Goal: Find specific page/section: Find specific page/section

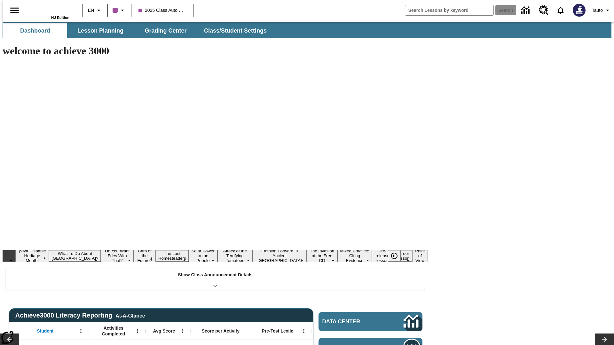
type input "-1"
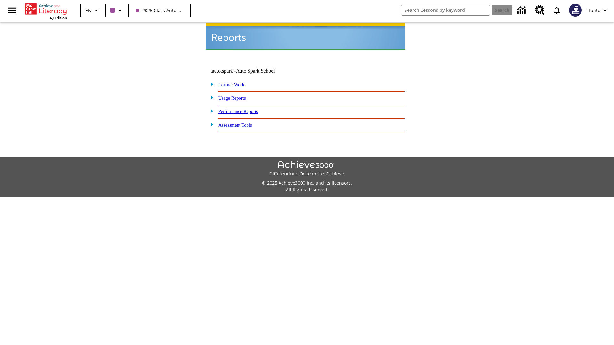
click at [235, 82] on link "Learner Work" at bounding box center [231, 84] width 26 height 5
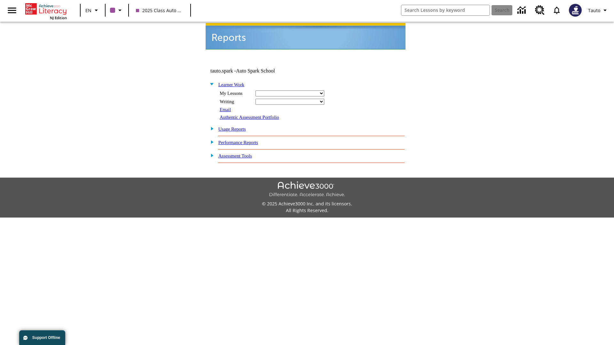
click at [237, 127] on link "Usage Reports" at bounding box center [232, 129] width 28 height 5
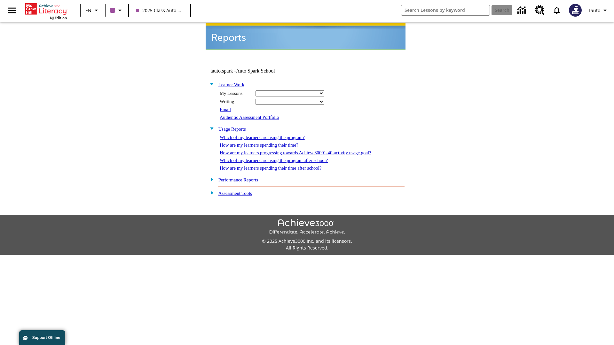
click at [245, 177] on link "Performance Reports" at bounding box center [238, 179] width 40 height 5
